Goal: Book appointment/travel/reservation

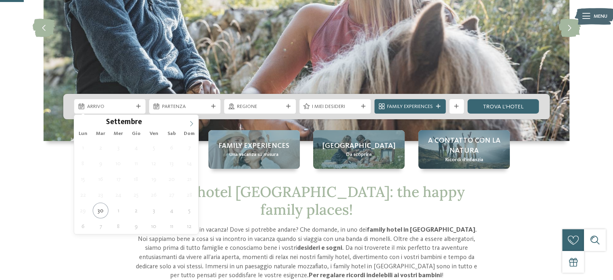
click at [189, 124] on icon at bounding box center [192, 124] width 6 height 6
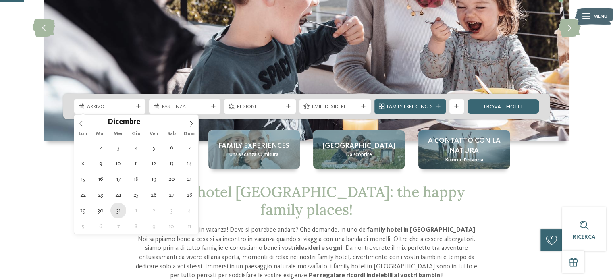
type div "[DATE]"
type input "****"
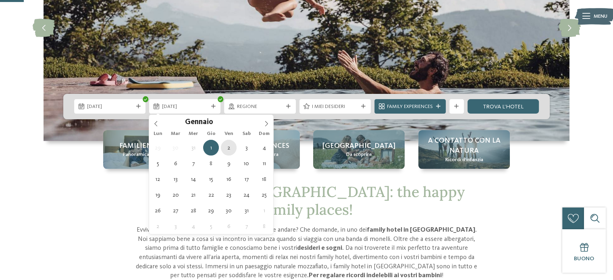
type div "[DATE]"
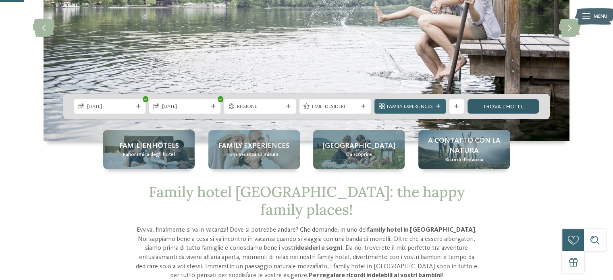
click at [514, 107] on link "trova l’hotel" at bounding box center [502, 106] width 71 height 15
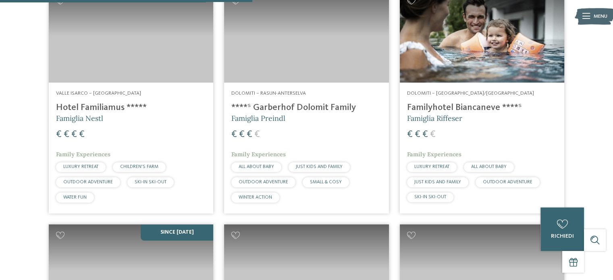
scroll to position [515, 0]
